Goal: Task Accomplishment & Management: Use online tool/utility

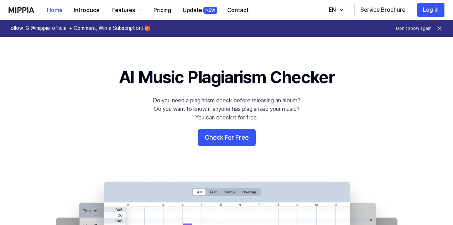
click at [201, 139] on button "Check For Free" at bounding box center [226, 137] width 58 height 17
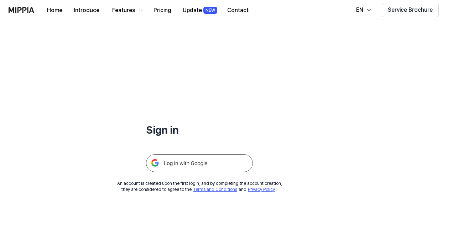
click at [185, 159] on img at bounding box center [199, 163] width 107 height 18
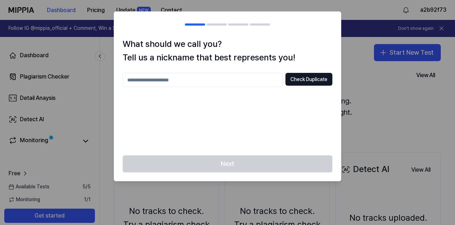
click at [225, 82] on input "text" at bounding box center [203, 80] width 160 height 14
type input "**"
click at [293, 79] on button "Check Duplicate" at bounding box center [309, 79] width 47 height 13
drag, startPoint x: 228, startPoint y: 79, endPoint x: 123, endPoint y: 85, distance: 105.1
click at [123, 84] on input "**" at bounding box center [203, 80] width 160 height 14
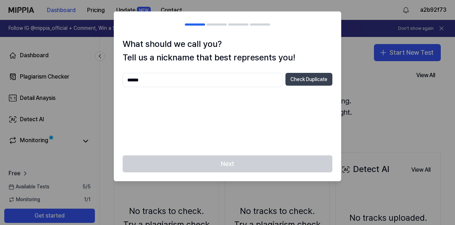
type input "******"
click at [291, 76] on button "Check Duplicate" at bounding box center [309, 79] width 47 height 13
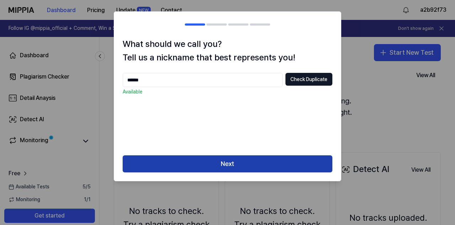
click at [230, 164] on button "Next" at bounding box center [228, 163] width 210 height 17
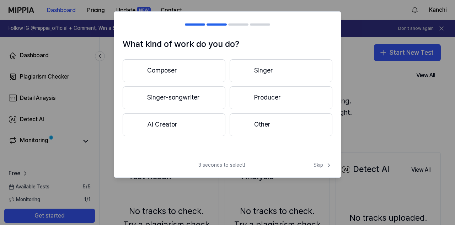
click at [182, 72] on button "Composer" at bounding box center [174, 70] width 103 height 23
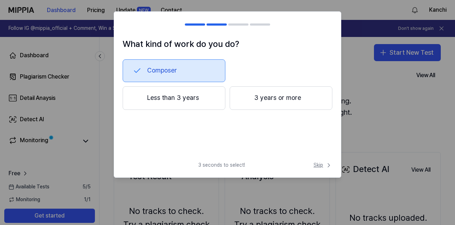
click at [321, 165] on span "Skip" at bounding box center [323, 165] width 19 height 7
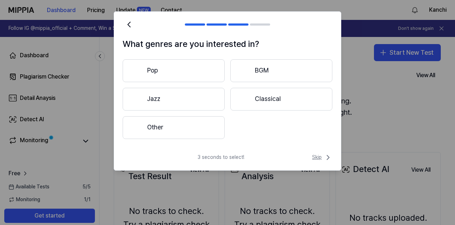
click at [324, 159] on icon at bounding box center [328, 157] width 9 height 9
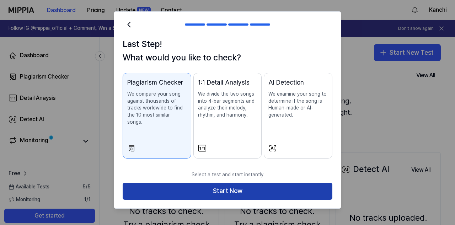
click at [282, 183] on button "Start Now" at bounding box center [228, 191] width 210 height 17
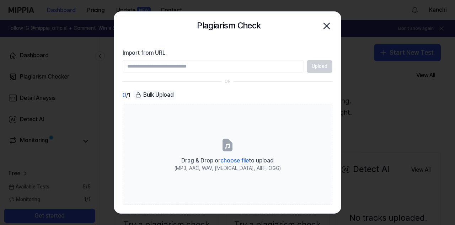
click at [236, 63] on input "Import from URL" at bounding box center [213, 66] width 181 height 13
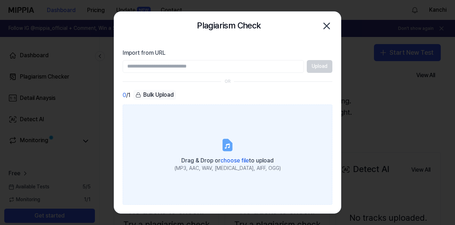
click at [230, 143] on icon at bounding box center [227, 144] width 9 height 11
click at [0, 0] on input "Drag & Drop or choose file to upload (MP3, AAC, WAV, [MEDICAL_DATA], AIFF, OGG)" at bounding box center [0, 0] width 0 height 0
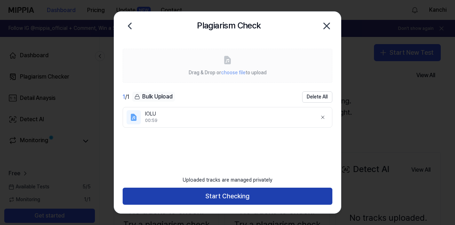
click at [245, 192] on button "Start Checking" at bounding box center [228, 196] width 210 height 17
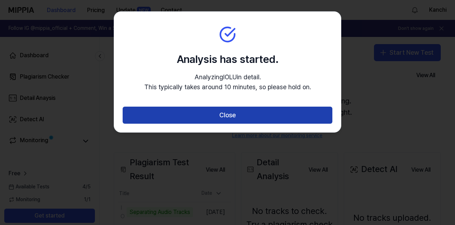
click at [232, 122] on button "Close" at bounding box center [228, 115] width 210 height 17
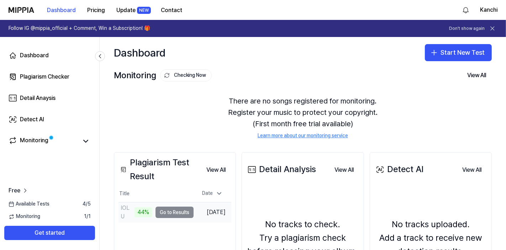
click at [166, 211] on td "IOLU 44% Go to Results" at bounding box center [155, 212] width 75 height 20
click at [140, 213] on div "IOLU" at bounding box center [134, 212] width 33 height 20
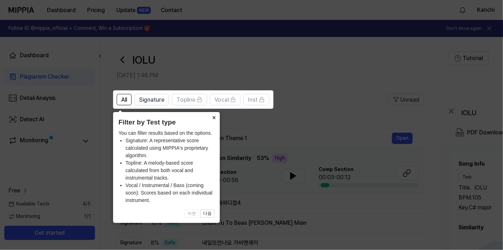
click at [215, 120] on button "×" at bounding box center [213, 117] width 11 height 10
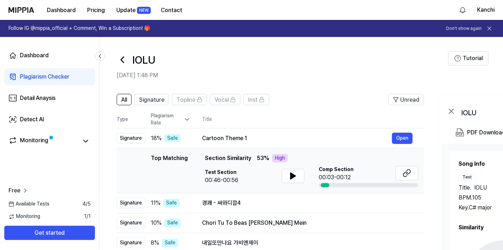
scroll to position [39, 0]
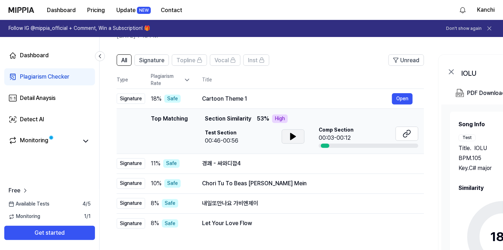
click at [292, 135] on icon at bounding box center [293, 136] width 5 height 6
click at [288, 136] on button at bounding box center [293, 136] width 23 height 14
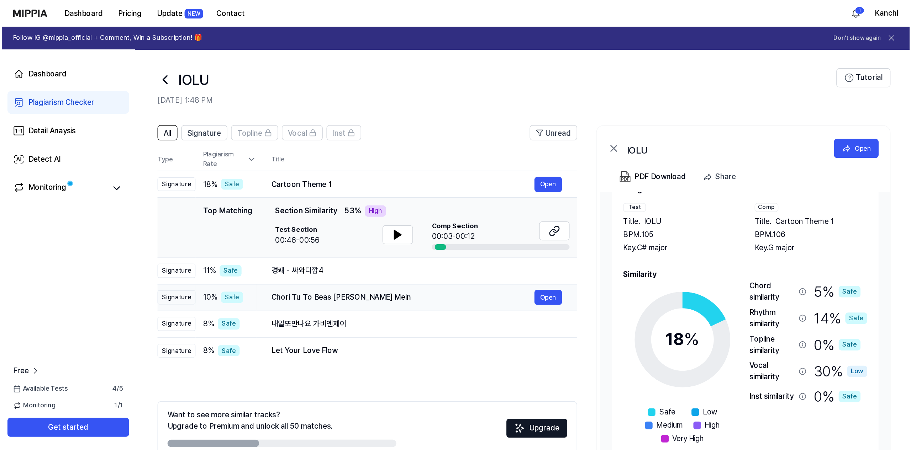
scroll to position [21, 0]
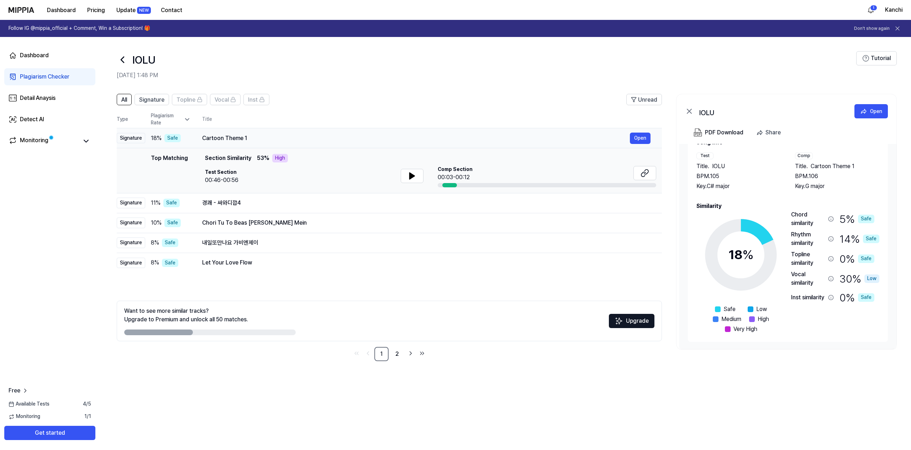
click at [224, 137] on div "Cartoon Theme 1" at bounding box center [416, 138] width 428 height 9
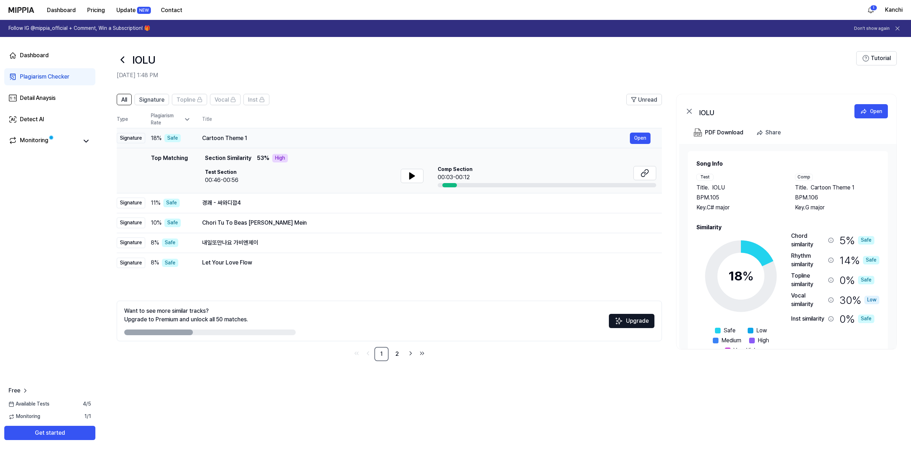
click at [253, 133] on div "Cartoon Theme 1 Open" at bounding box center [426, 138] width 448 height 11
click at [236, 199] on div "경쾌 - 싸와디깝4" at bounding box center [416, 203] width 428 height 9
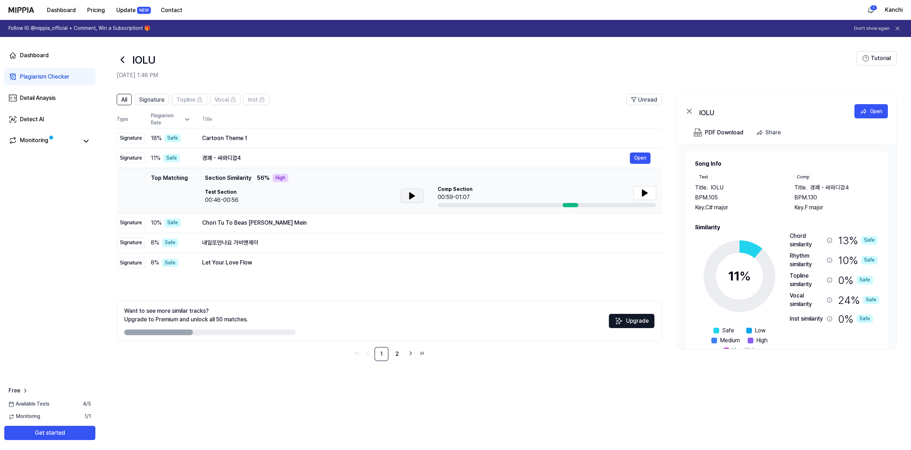
click at [412, 198] on icon at bounding box center [412, 196] width 9 height 9
click at [359, 225] on div "Chori Tu To Beas [PERSON_NAME] Mein" at bounding box center [416, 223] width 428 height 9
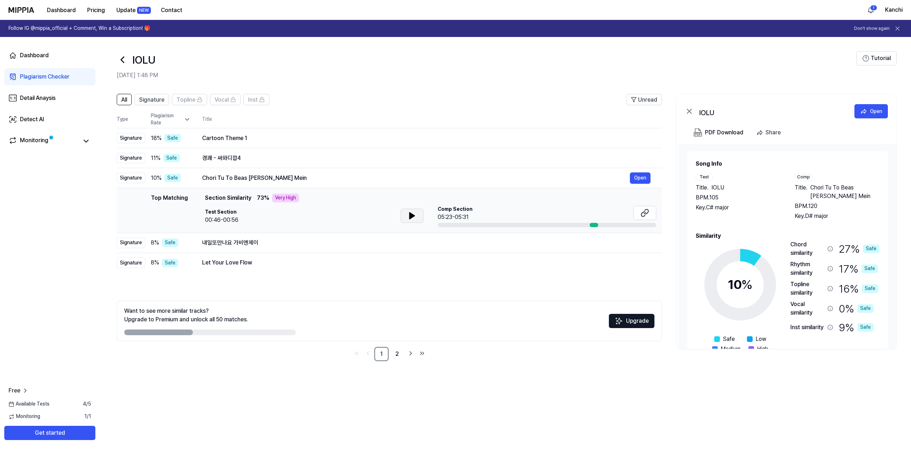
click at [416, 218] on button at bounding box center [412, 216] width 23 height 14
click at [383, 225] on td "Let Your Love Flow Open" at bounding box center [426, 263] width 471 height 20
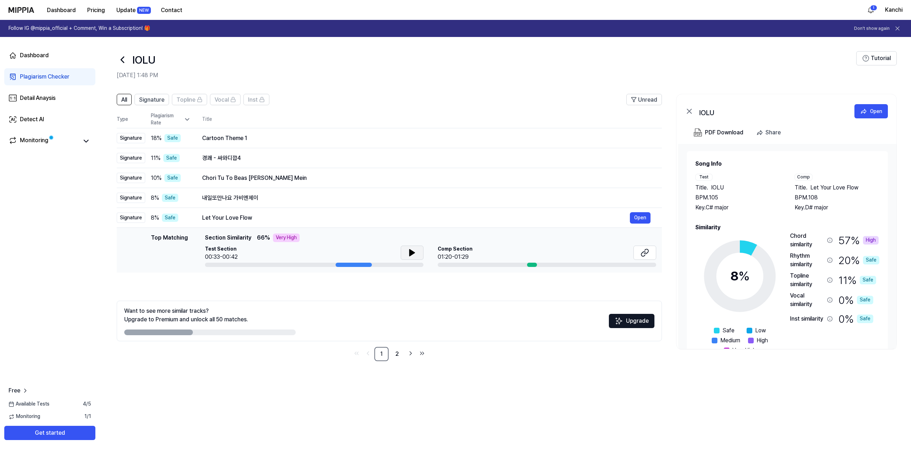
click at [417, 225] on button at bounding box center [412, 253] width 23 height 14
click at [395, 225] on link "2" at bounding box center [397, 354] width 14 height 14
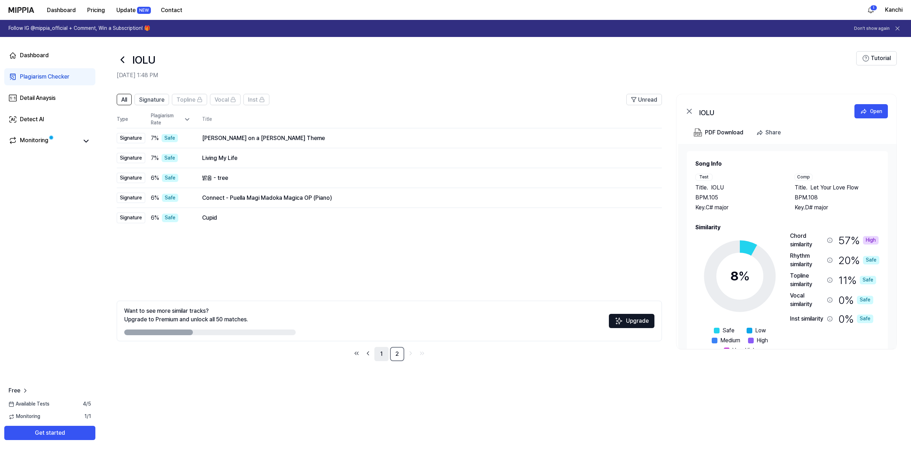
click at [385, 225] on link "1" at bounding box center [381, 354] width 14 height 14
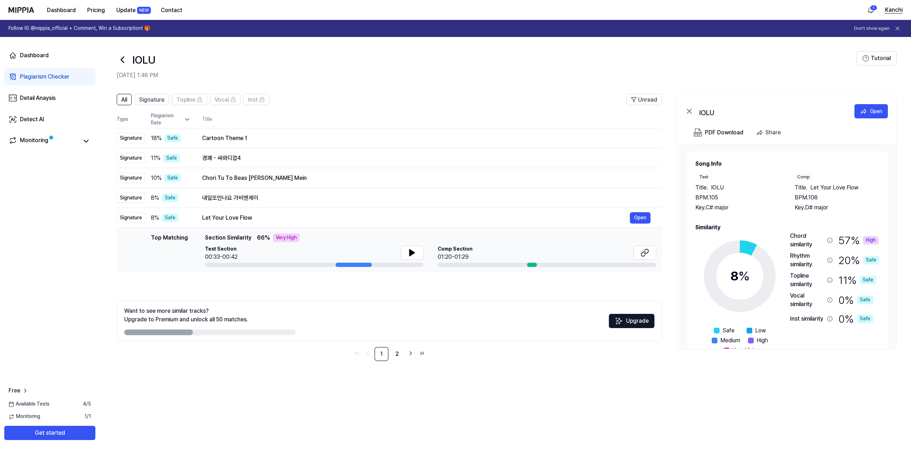
click at [455, 11] on button "Kanchi" at bounding box center [893, 10] width 17 height 9
click at [455, 58] on button "Log out" at bounding box center [845, 60] width 82 height 7
